Goal: Find specific page/section

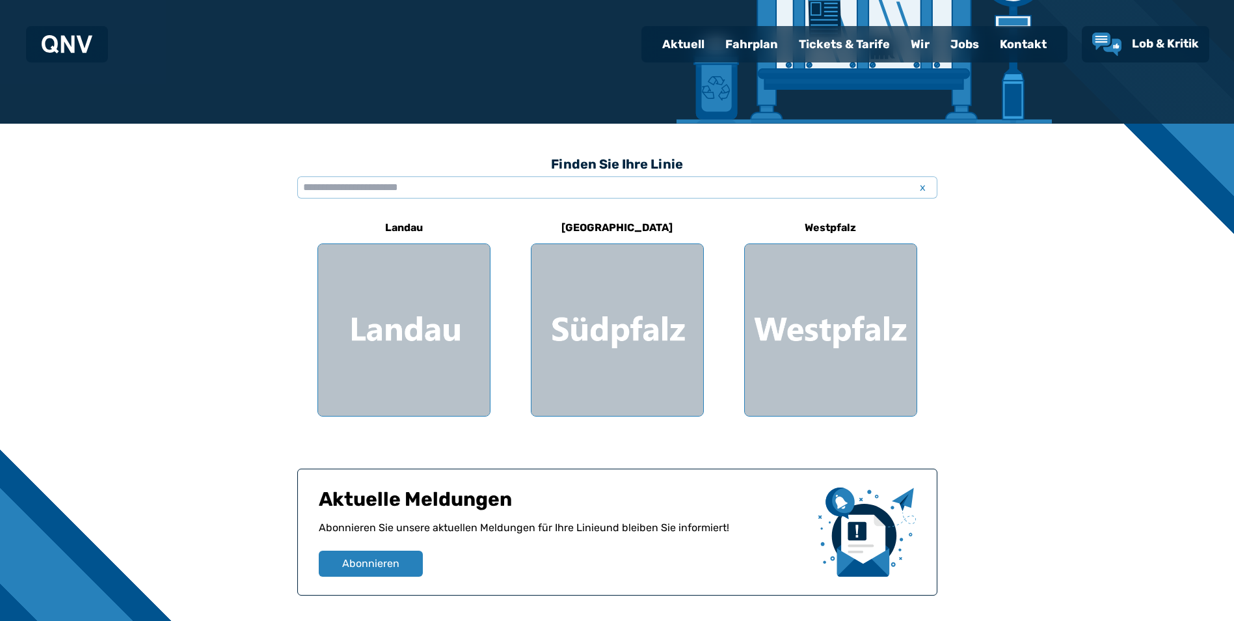
scroll to position [325, 0]
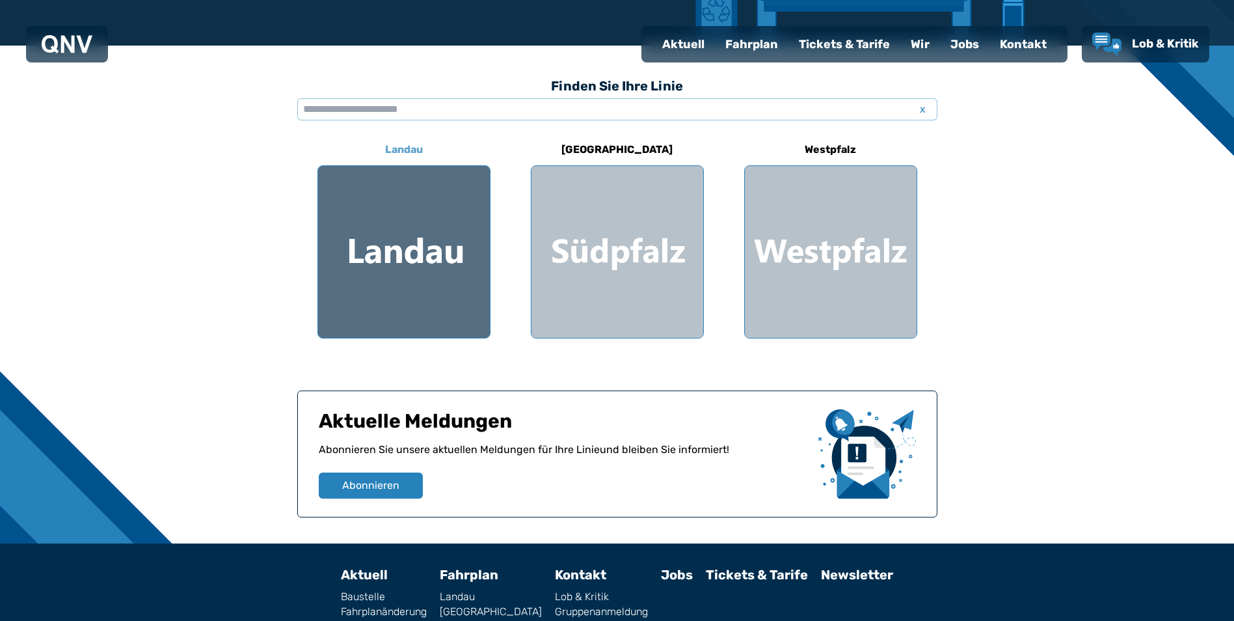
click at [422, 304] on div at bounding box center [404, 252] width 172 height 172
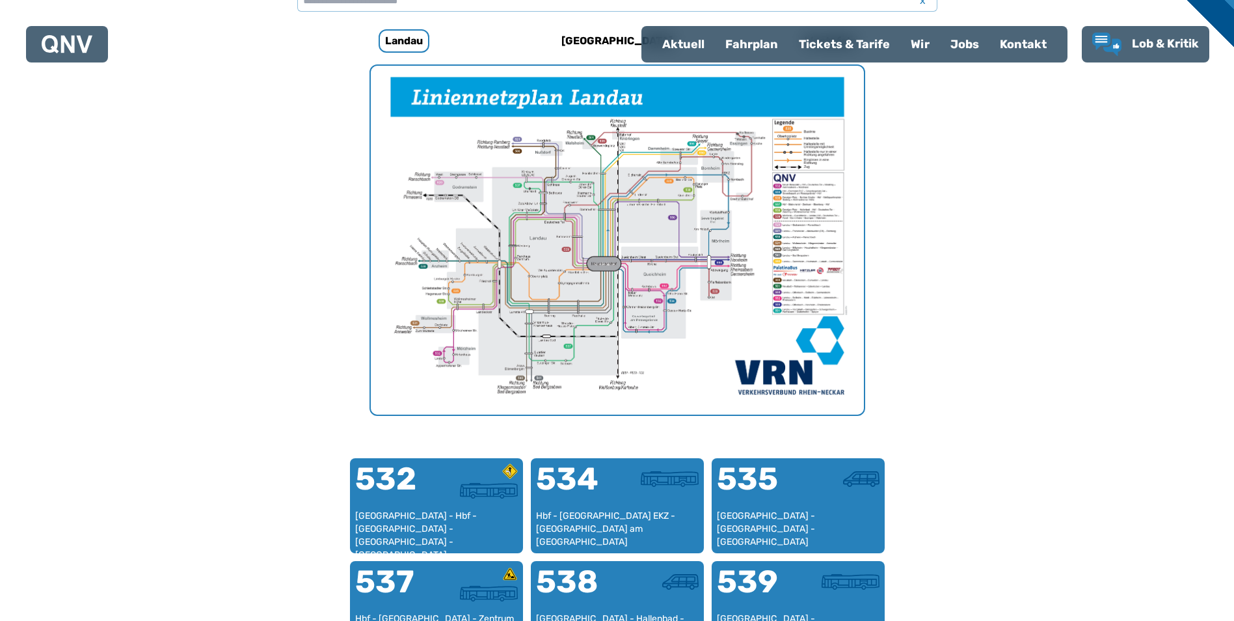
scroll to position [401, 0]
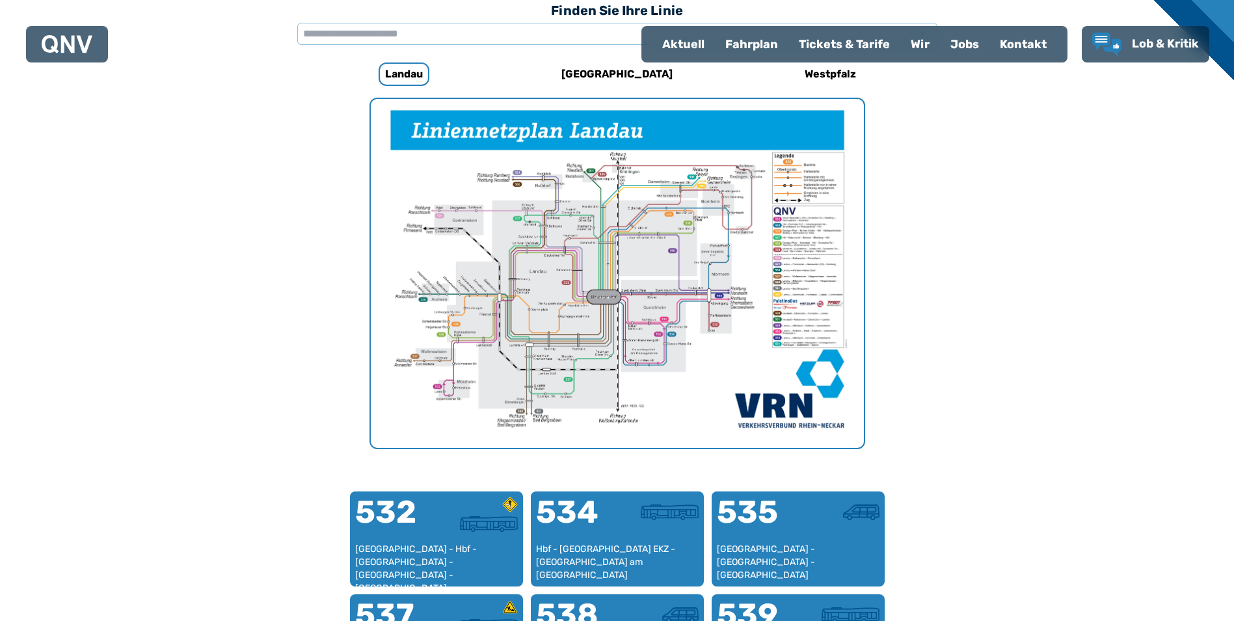
click at [755, 38] on div "Fahrplan" at bounding box center [752, 44] width 74 height 34
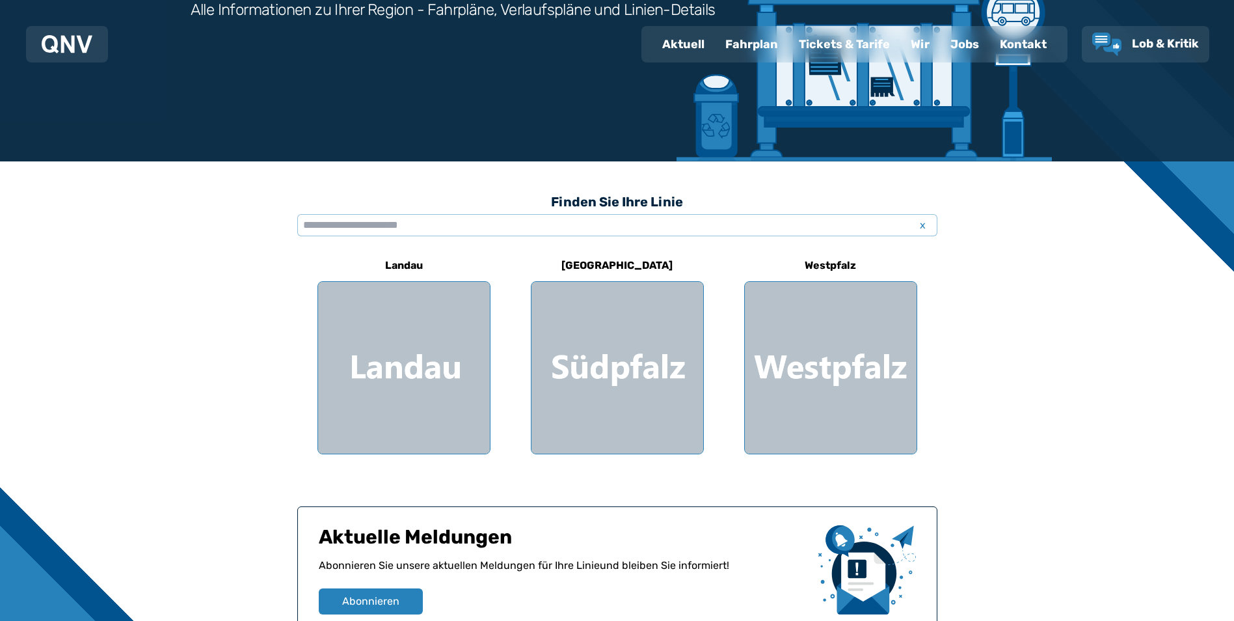
scroll to position [260, 0]
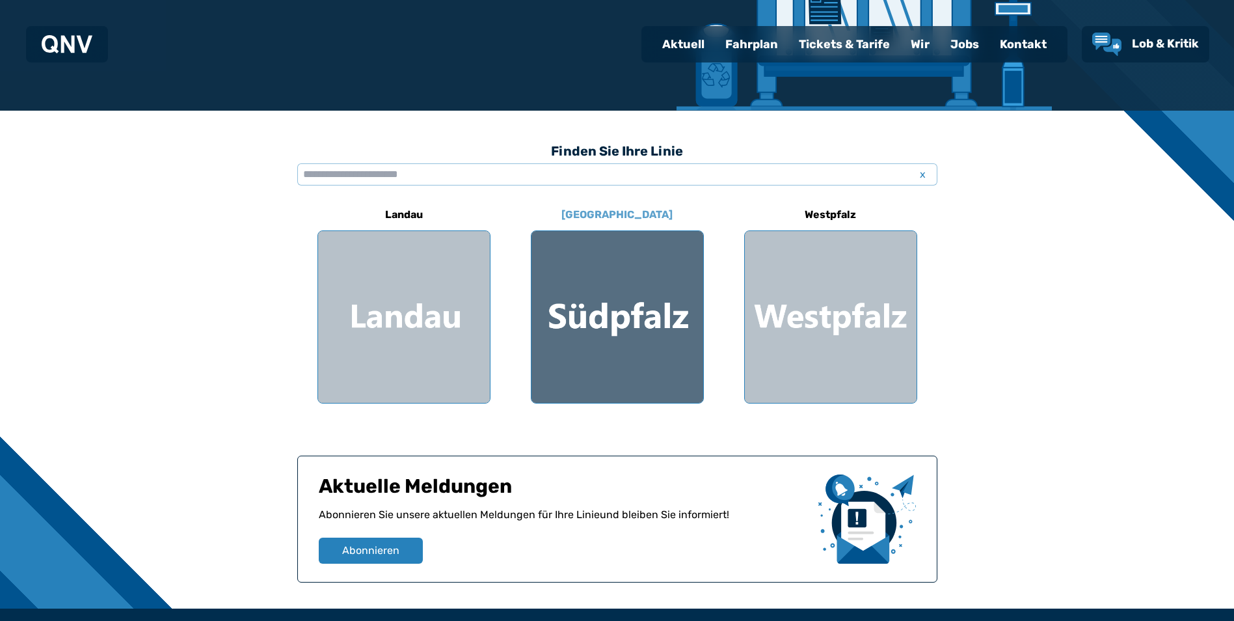
click at [563, 306] on div at bounding box center [618, 317] width 172 height 172
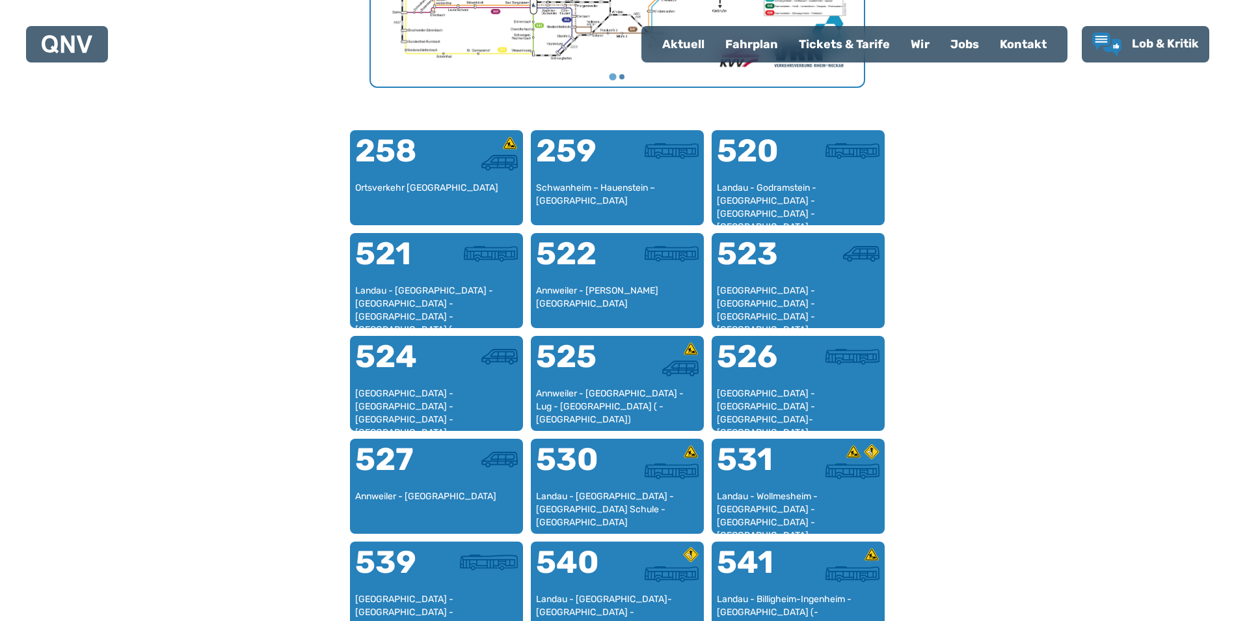
scroll to position [876, 0]
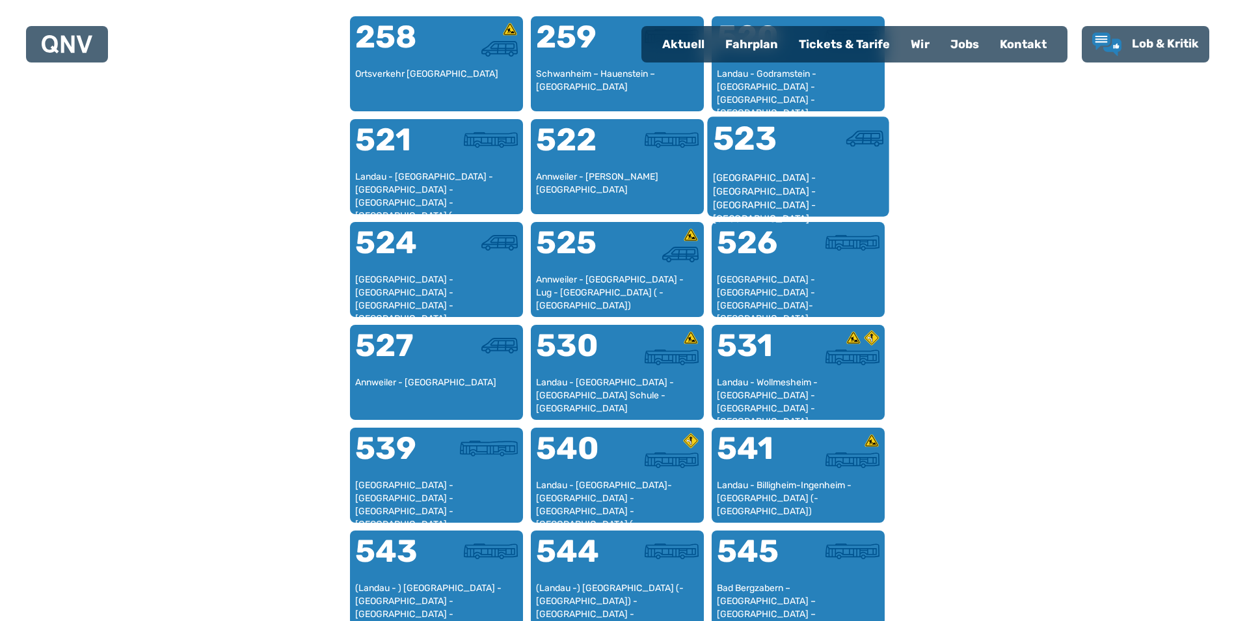
click at [804, 161] on div at bounding box center [840, 146] width 85 height 49
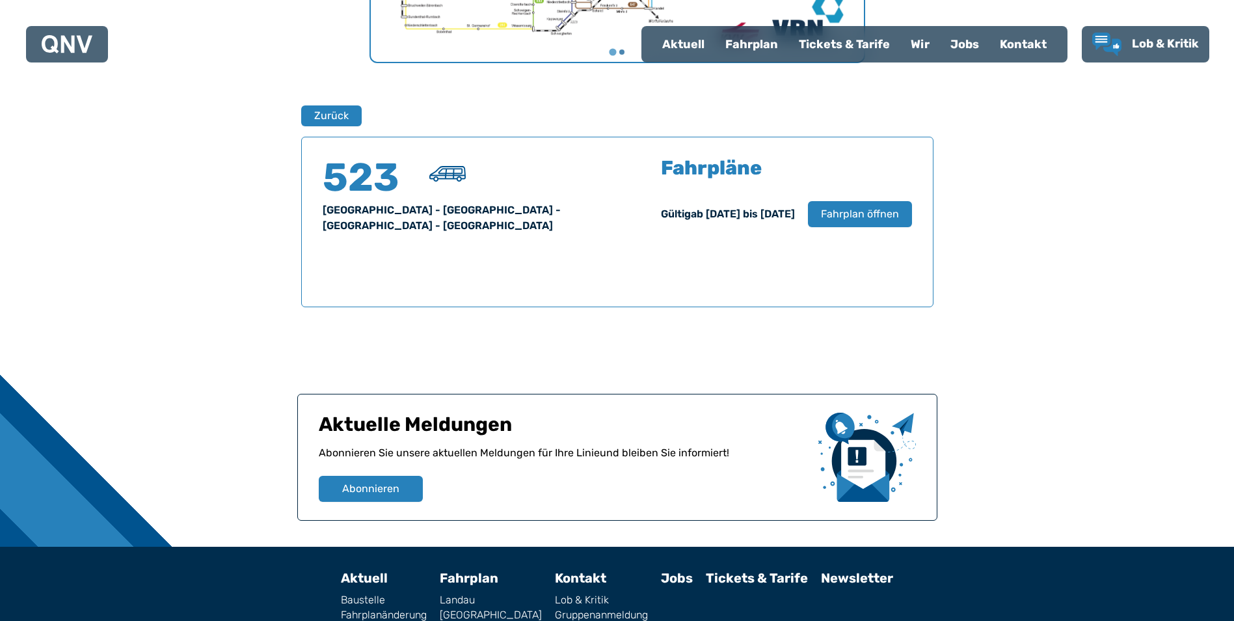
scroll to position [858, 0]
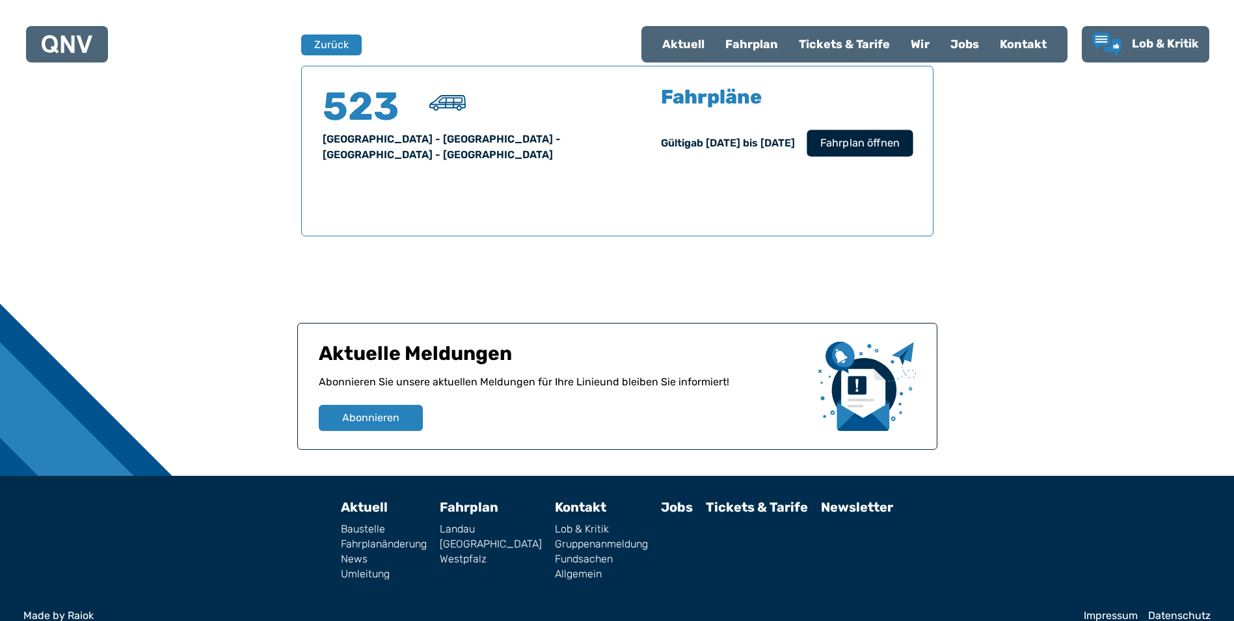
click at [874, 150] on span "Fahrplan öffnen" at bounding box center [859, 143] width 79 height 16
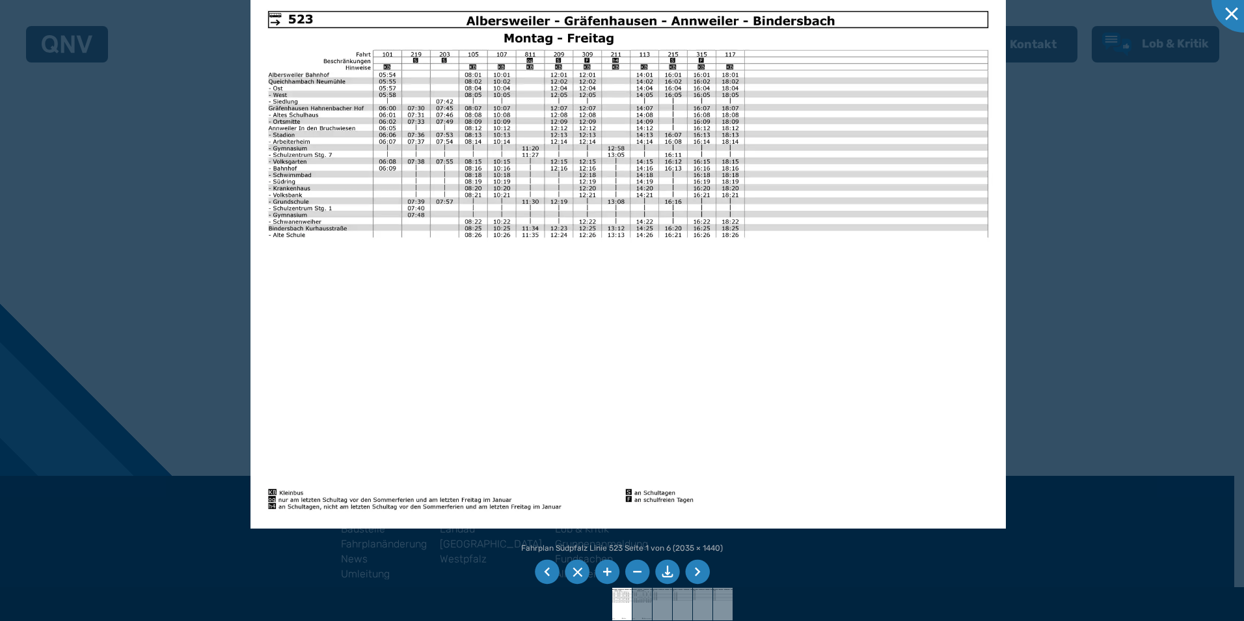
click at [695, 573] on li at bounding box center [697, 572] width 25 height 25
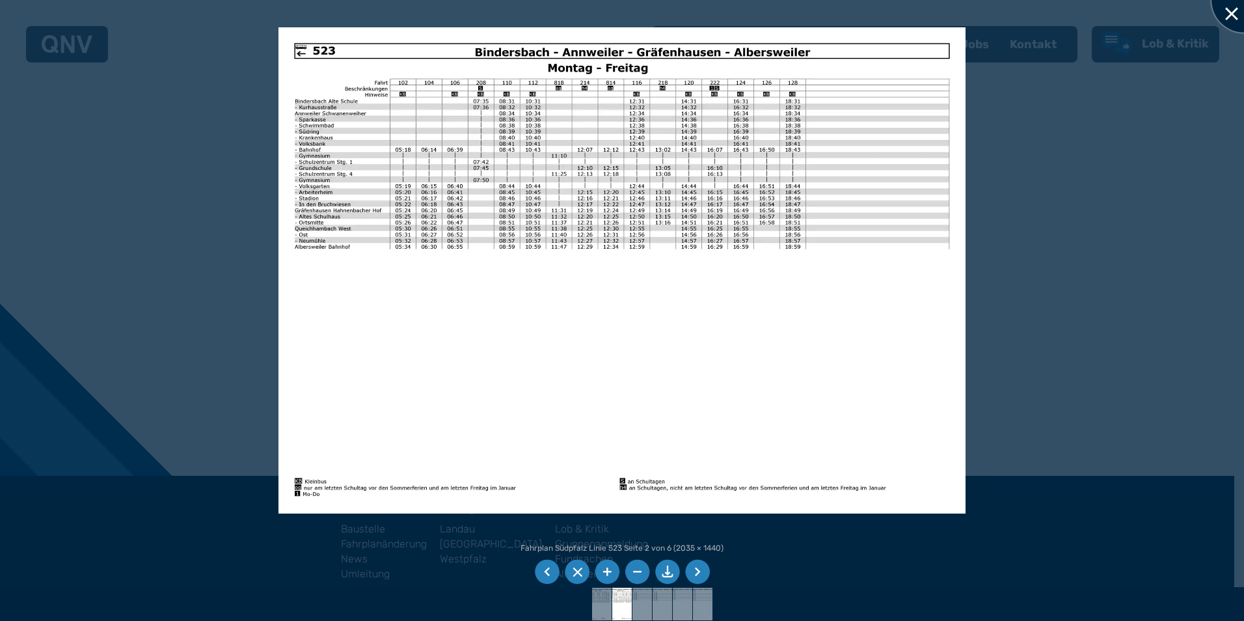
click at [1226, 10] on div at bounding box center [1243, -1] width 65 height 65
